Goal: Information Seeking & Learning: Check status

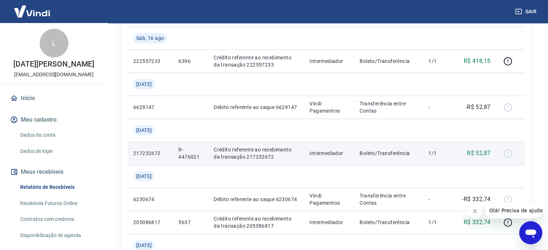
scroll to position [108, 0]
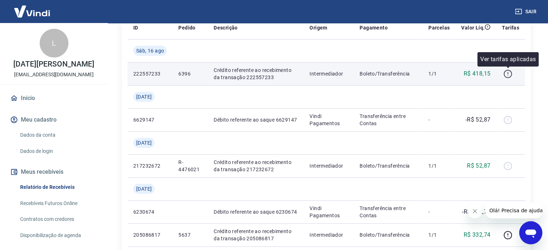
click at [505, 75] on icon "button" at bounding box center [507, 73] width 9 height 9
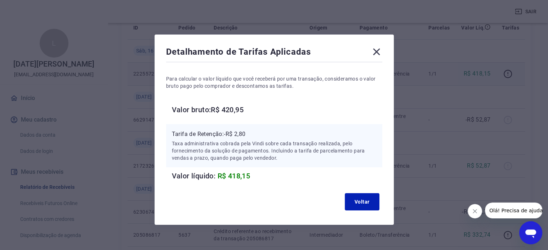
click at [375, 54] on icon at bounding box center [376, 52] width 12 height 12
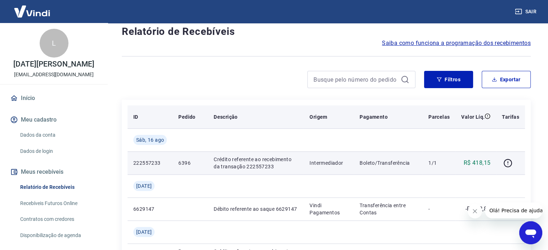
scroll to position [36, 0]
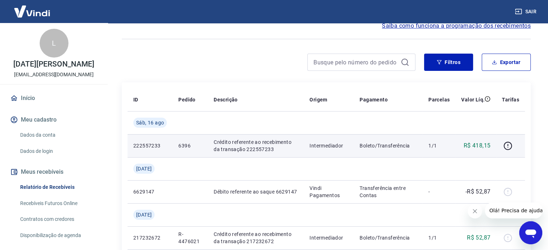
click at [233, 145] on p "Crédito referente ao recebimento da transação 222557233" at bounding box center [256, 146] width 84 height 14
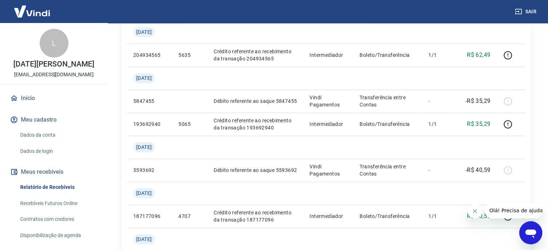
scroll to position [396, 0]
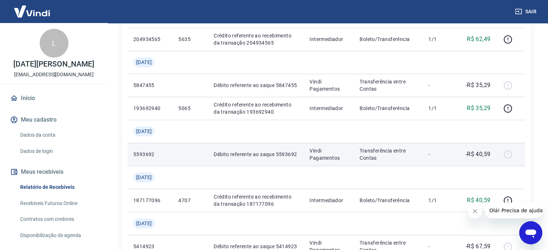
click at [356, 158] on td "Transferência entre Contas" at bounding box center [388, 154] width 69 height 23
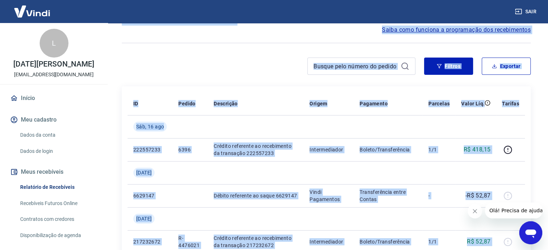
scroll to position [0, 0]
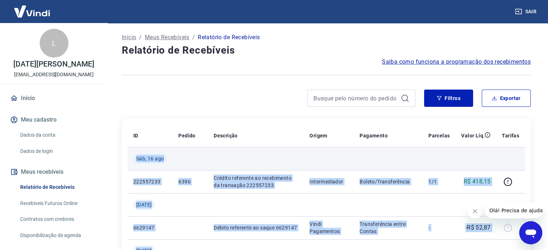
drag, startPoint x: 498, startPoint y: 181, endPoint x: 128, endPoint y: 159, distance: 370.4
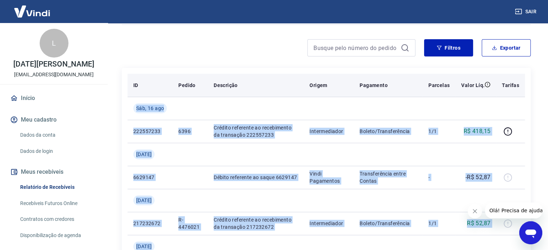
scroll to position [72, 0]
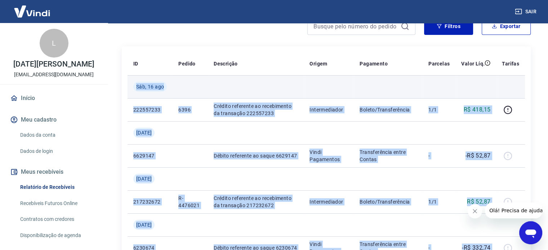
click at [273, 89] on td at bounding box center [256, 86] width 96 height 23
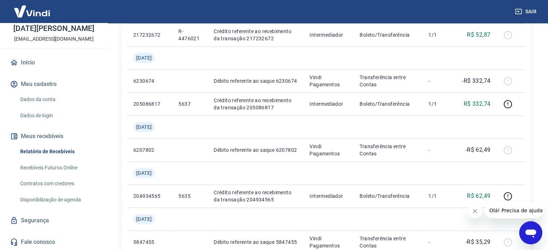
scroll to position [324, 0]
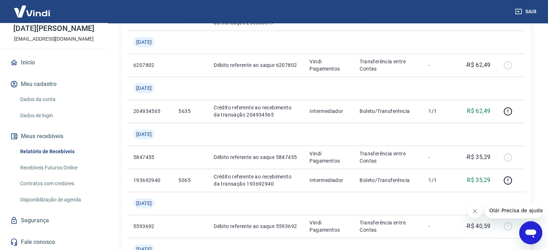
drag, startPoint x: 51, startPoint y: 112, endPoint x: 49, endPoint y: 108, distance: 5.0
click at [51, 112] on link "Dados de login" at bounding box center [58, 115] width 82 height 15
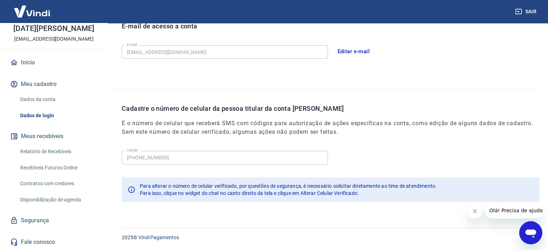
scroll to position [210, 0]
click at [47, 101] on link "Dados da conta" at bounding box center [58, 99] width 82 height 15
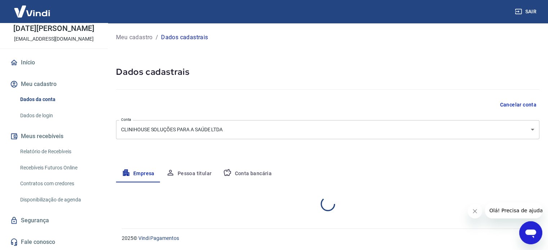
select select "PR"
select select "business"
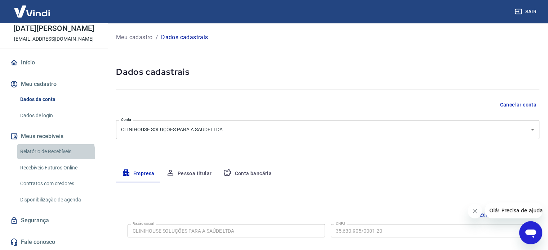
click at [51, 153] on link "Relatório de Recebíveis" at bounding box center [58, 151] width 82 height 15
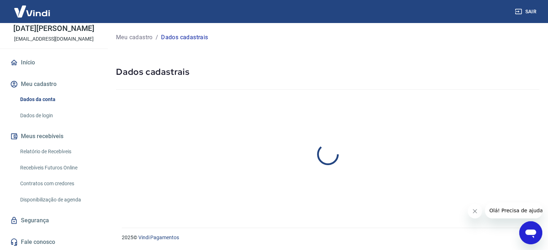
select select "PR"
select select "business"
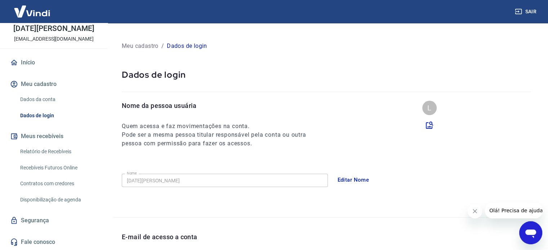
scroll to position [210, 0]
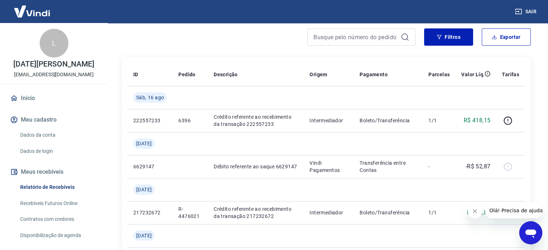
scroll to position [36, 0]
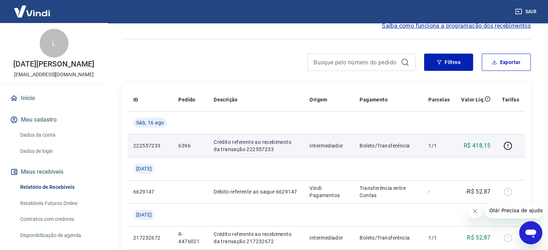
click at [481, 145] on p "R$ 418,15" at bounding box center [476, 145] width 27 height 9
click at [149, 147] on p "222557233" at bounding box center [149, 145] width 33 height 7
click at [273, 144] on p "Crédito referente ao recebimento da transação 222557233" at bounding box center [256, 146] width 84 height 14
click at [331, 147] on p "Intermediador" at bounding box center [328, 145] width 39 height 7
click at [377, 148] on p "Boleto/Transferência" at bounding box center [387, 145] width 57 height 7
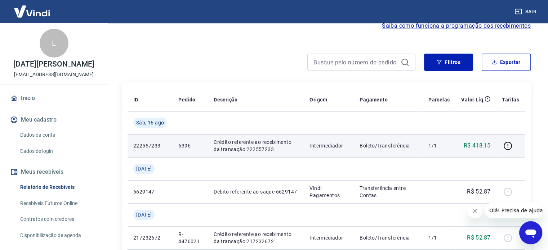
click at [478, 148] on p "R$ 418,15" at bounding box center [476, 145] width 27 height 9
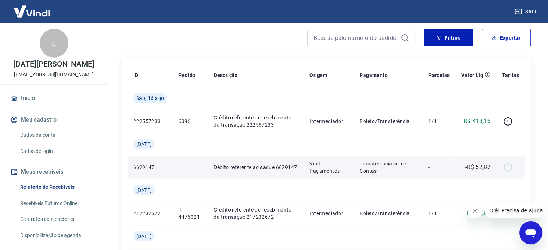
scroll to position [72, 0]
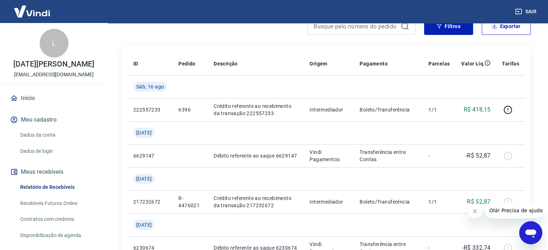
click at [48, 143] on link "Dados da conta" at bounding box center [58, 135] width 82 height 15
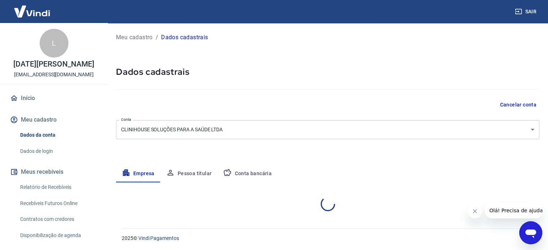
select select "PR"
select select "business"
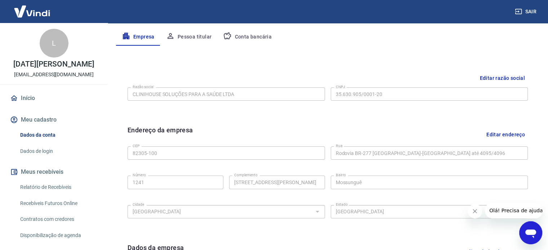
scroll to position [125, 0]
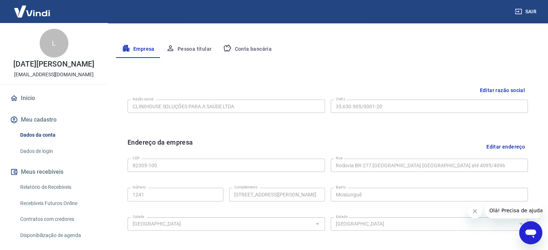
click at [258, 48] on button "Conta bancária" at bounding box center [247, 49] width 60 height 17
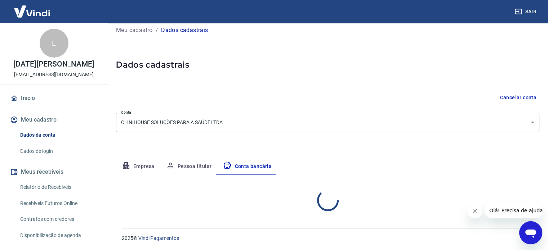
select select "1"
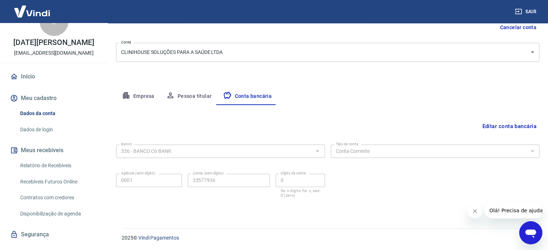
scroll to position [43, 0]
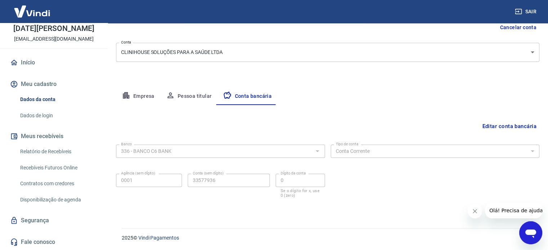
click at [62, 166] on link "Recebíveis Futuros Online" at bounding box center [58, 168] width 82 height 15
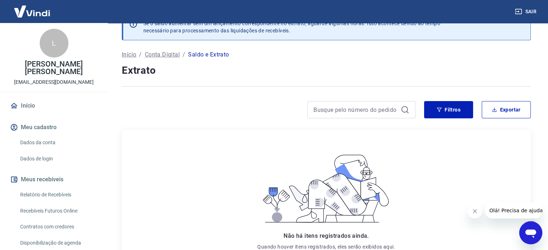
scroll to position [15, 0]
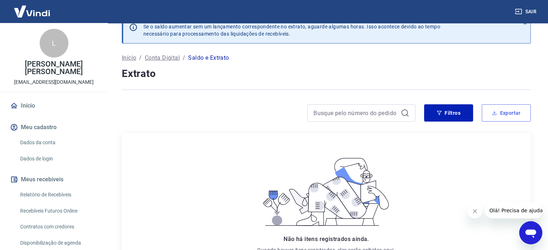
click at [503, 113] on button "Exportar" at bounding box center [505, 112] width 49 height 17
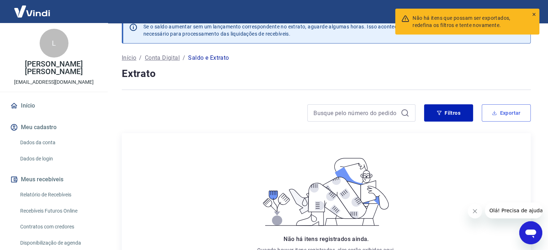
click at [514, 112] on button "Exportar" at bounding box center [505, 112] width 49 height 17
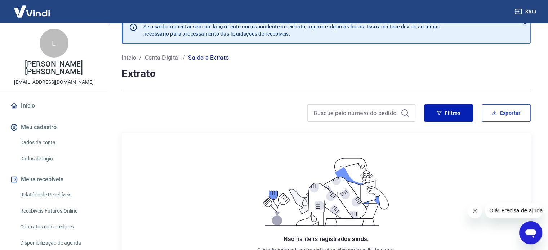
scroll to position [0, 0]
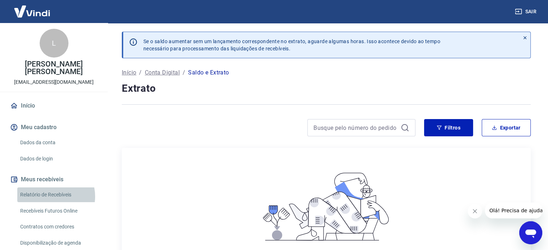
click at [50, 197] on link "Relatório de Recebíveis" at bounding box center [58, 195] width 82 height 15
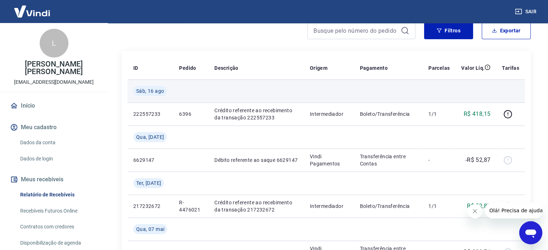
scroll to position [72, 0]
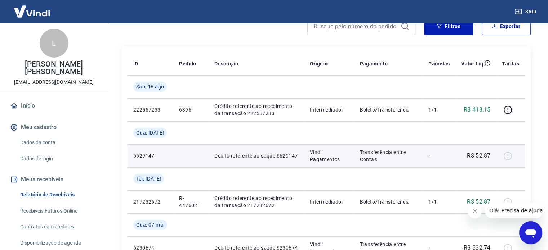
click at [483, 159] on p "-R$ 52,87" at bounding box center [477, 156] width 25 height 9
drag, startPoint x: 148, startPoint y: 157, endPoint x: 175, endPoint y: 157, distance: 27.0
click at [148, 157] on p "6629147" at bounding box center [150, 155] width 34 height 7
click at [270, 155] on p "Débito referente ao saque 6629147" at bounding box center [256, 155] width 84 height 7
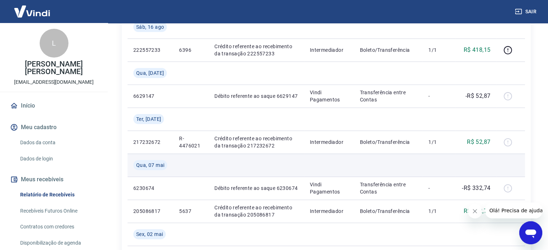
scroll to position [144, 0]
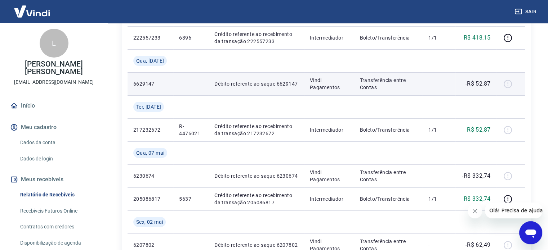
click at [227, 86] on p "Débito referente ao saque 6629147" at bounding box center [256, 83] width 84 height 7
click at [232, 85] on p "Débito referente ao saque 6629147" at bounding box center [256, 83] width 84 height 7
click at [294, 85] on p "Débito referente ao saque 6629147" at bounding box center [256, 83] width 84 height 7
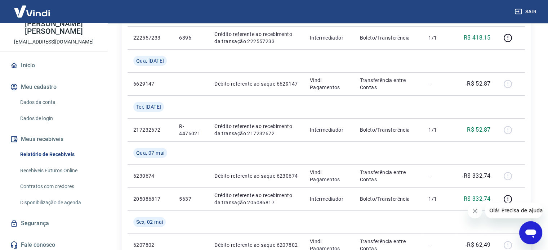
scroll to position [43, 0]
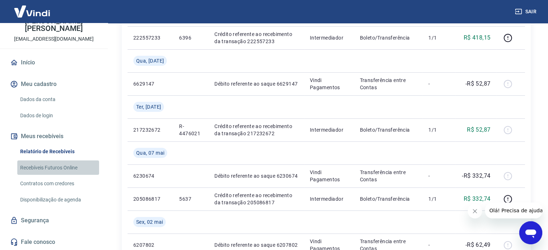
click at [60, 167] on link "Recebíveis Futuros Online" at bounding box center [58, 168] width 82 height 15
